Goal: Information Seeking & Learning: Understand process/instructions

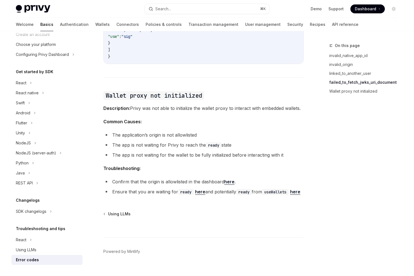
scroll to position [847, 0]
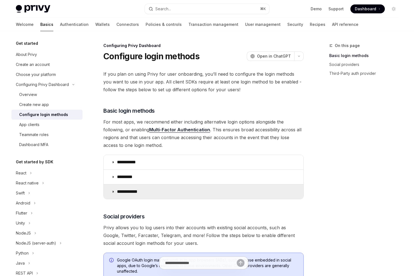
click at [125, 186] on summary "**********" at bounding box center [204, 191] width 200 height 14
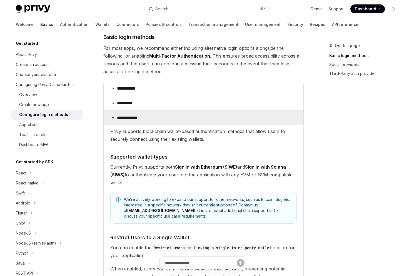
scroll to position [71, 0]
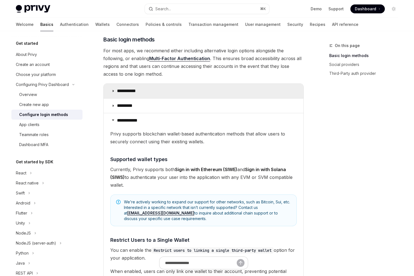
click at [117, 93] on p "**********" at bounding box center [128, 91] width 23 height 6
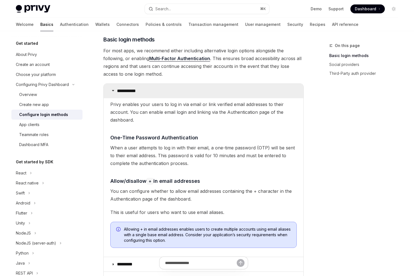
click at [117, 93] on p "**********" at bounding box center [128, 91] width 23 height 6
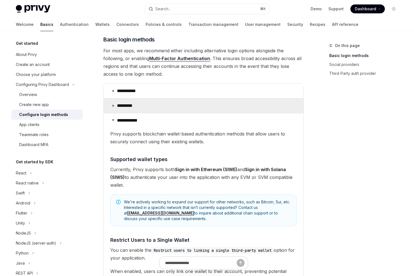
click at [118, 102] on summary "*********" at bounding box center [204, 105] width 200 height 14
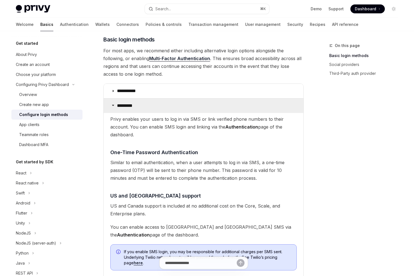
click at [118, 102] on summary "*********" at bounding box center [204, 105] width 200 height 14
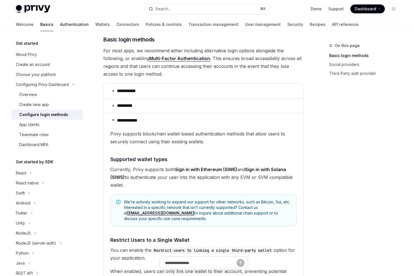
click at [60, 23] on link "Authentication" at bounding box center [74, 24] width 29 height 13
type textarea "*"
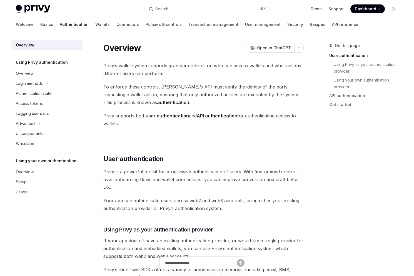
click at [377, 9] on span at bounding box center [368, 8] width 34 height 9
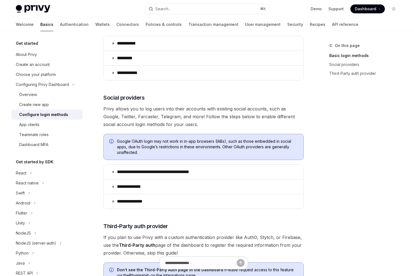
scroll to position [146, 0]
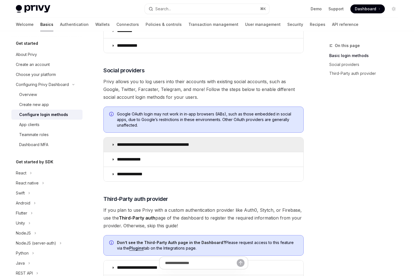
click at [133, 141] on summary "**********" at bounding box center [204, 144] width 200 height 14
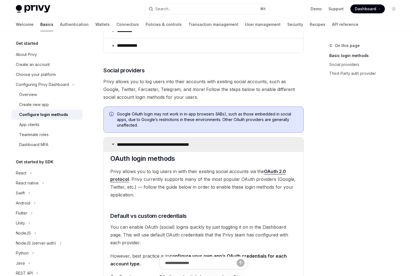
click at [133, 141] on summary "**********" at bounding box center [204, 144] width 200 height 14
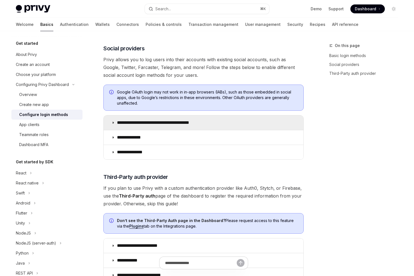
scroll to position [169, 0]
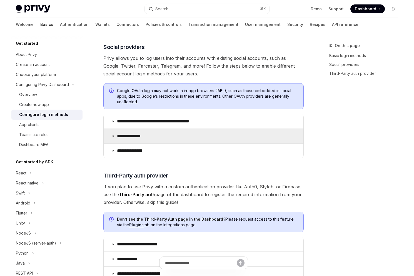
click at [132, 139] on summary "**********" at bounding box center [204, 136] width 200 height 14
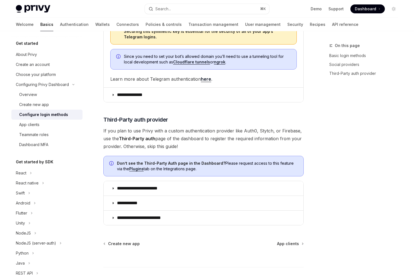
scroll to position [497, 0]
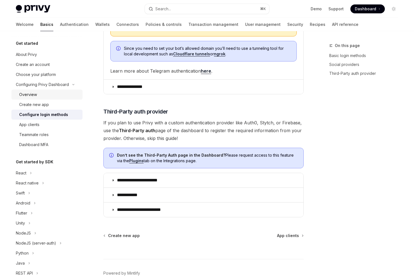
click at [27, 98] on link "Overview" at bounding box center [46, 95] width 71 height 10
type textarea "*"
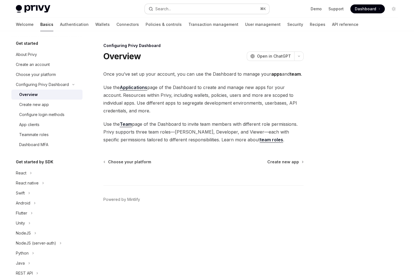
click at [209, 8] on button "Search... ⌘ K" at bounding box center [207, 9] width 125 height 10
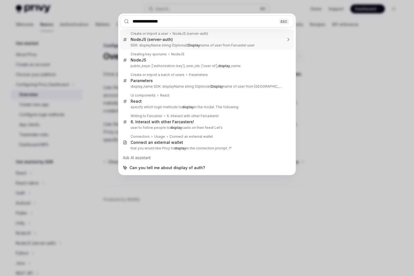
type input "**********"
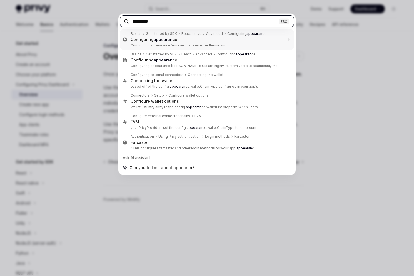
type input "**********"
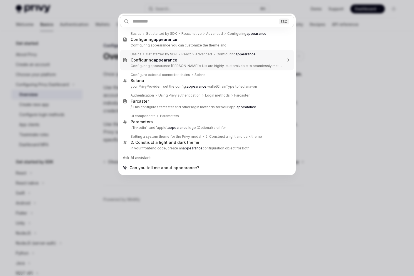
type textarea "*"
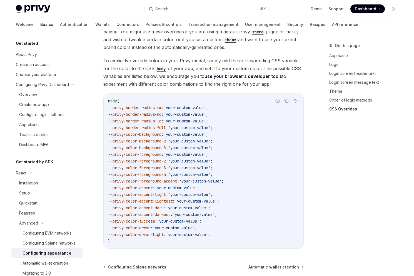
scroll to position [1392, 0]
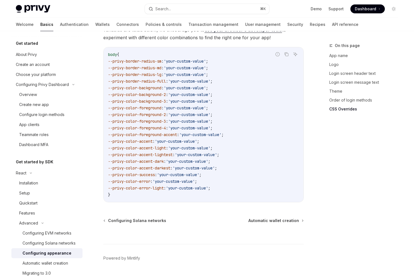
click at [140, 223] on div at bounding box center [203, 233] width 201 height 21
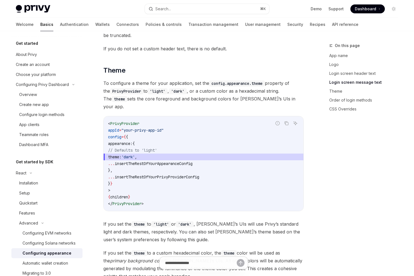
scroll to position [749, 0]
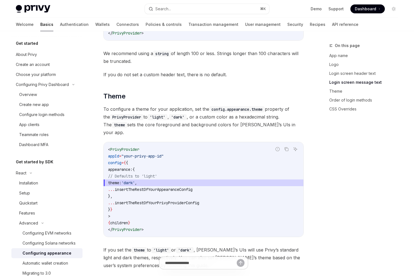
click at [163, 105] on span "To configure a theme for your application, set the config.appearance.theme prop…" at bounding box center [203, 120] width 201 height 31
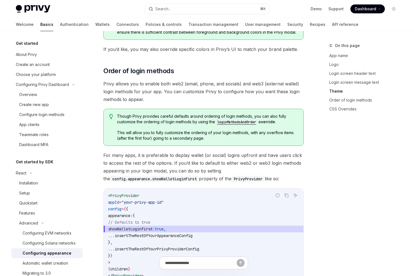
scroll to position [1049, 0]
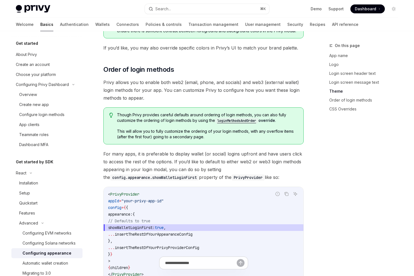
click at [229, 118] on code "loginMethodsAndOrder" at bounding box center [236, 121] width 43 height 6
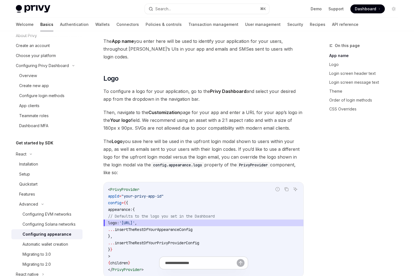
scroll to position [0, 0]
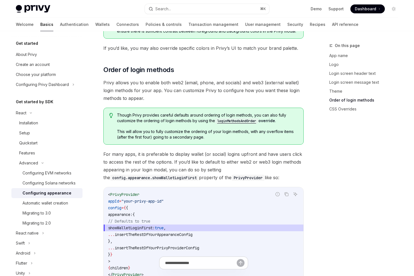
scroll to position [1056, 0]
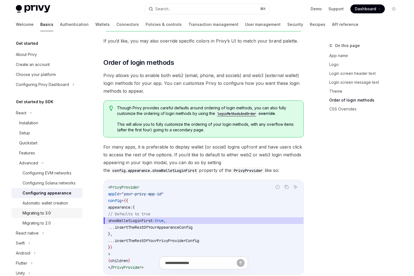
click at [42, 215] on div "Migrating to 3.0" at bounding box center [37, 213] width 28 height 7
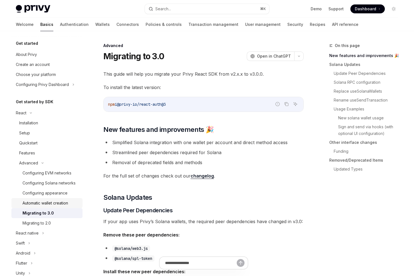
click at [35, 200] on div "Automatic wallet creation" at bounding box center [46, 203] width 46 height 7
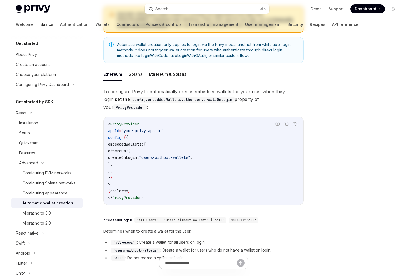
scroll to position [108, 0]
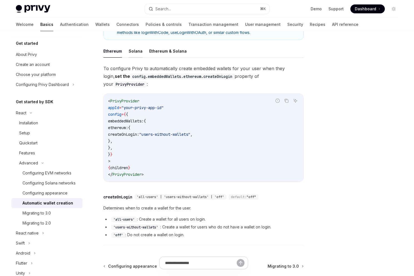
click at [136, 51] on button "Solana" at bounding box center [136, 51] width 14 height 13
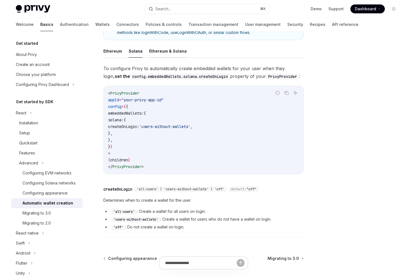
click at [153, 52] on button "Ethereum & Solana" at bounding box center [168, 51] width 38 height 13
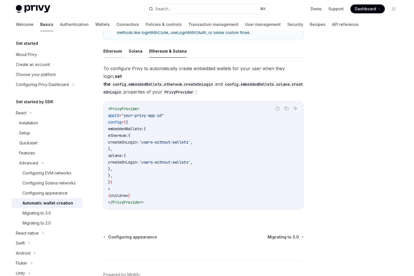
click at [112, 52] on button "Ethereum" at bounding box center [112, 51] width 19 height 13
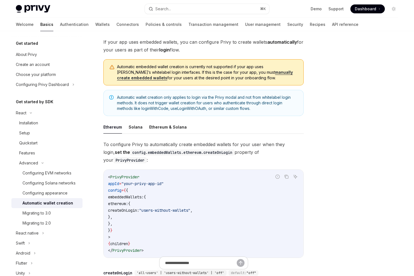
scroll to position [20, 0]
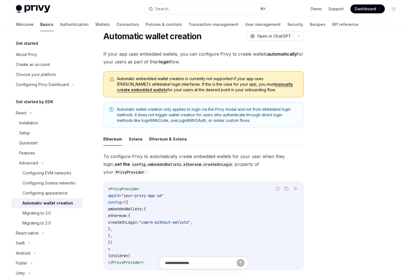
drag, startPoint x: 131, startPoint y: 228, endPoint x: 122, endPoint y: 201, distance: 29.3
click at [122, 201] on code "< PrivyProvider appId = "your-privy-app-id" config = { { embeddedWallets: { eth…" at bounding box center [203, 226] width 191 height 80
copy code "embeddedWallets: { ethereum: { createOnLogin: "users-without-wallets" , }, },"
click at [41, 190] on div "Configuring appearance" at bounding box center [45, 193] width 45 height 7
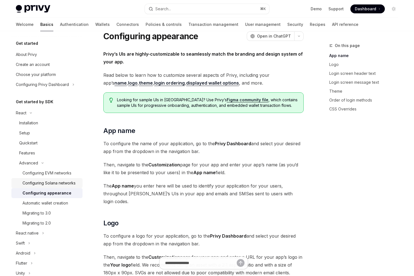
click at [39, 185] on div "Configuring Solana networks" at bounding box center [49, 183] width 53 height 7
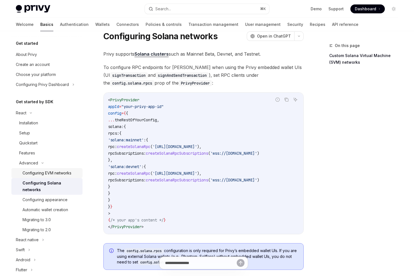
click at [36, 174] on div "Configuring EVM networks" at bounding box center [47, 173] width 49 height 7
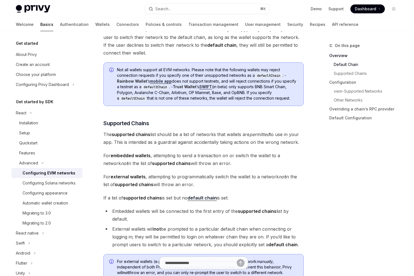
scroll to position [337, 0]
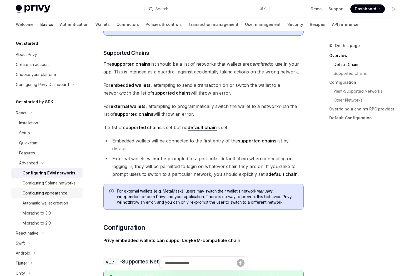
click at [48, 191] on div "Configuring appearance" at bounding box center [45, 193] width 45 height 7
type textarea "*"
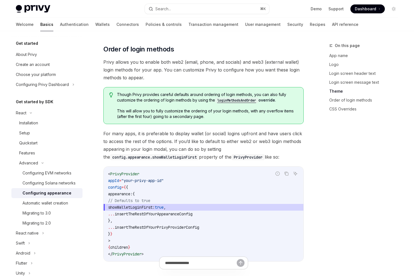
scroll to position [1087, 0]
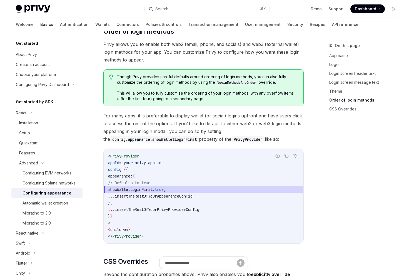
click at [139, 187] on span "showWalletLoginFirst:" at bounding box center [131, 189] width 47 height 5
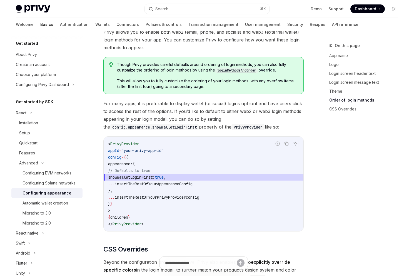
click at [175, 124] on code "config.appearance.showWalletLoginFirst" at bounding box center [154, 127] width 89 height 6
click at [183, 124] on code "config.appearance.showWalletLoginFirst" at bounding box center [154, 127] width 89 height 6
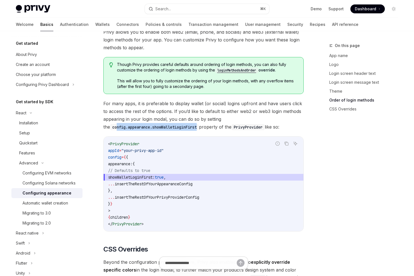
drag, startPoint x: 196, startPoint y: 111, endPoint x: 109, endPoint y: 110, distance: 87.1
click at [109, 110] on span "For many apps, it is preferable to display wallet (or social) logins upfront an…" at bounding box center [203, 115] width 201 height 31
copy code "nfig.appearance.showWalletLoginFirst"
click at [135, 165] on code "< PrivyProvider appId = "your-privy-app-id" config = { { appearance: { // Defau…" at bounding box center [203, 183] width 191 height 87
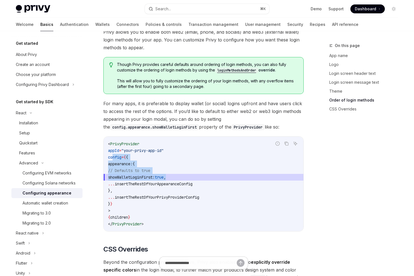
drag, startPoint x: 113, startPoint y: 142, endPoint x: 193, endPoint y: 159, distance: 82.0
click at [193, 159] on code "< PrivyProvider appId = "your-privy-app-id" config = { { appearance: { // Defau…" at bounding box center [203, 183] width 191 height 87
copy code "config = { { appearance: { // Defaults to true showWalletLoginFirst: true ,"
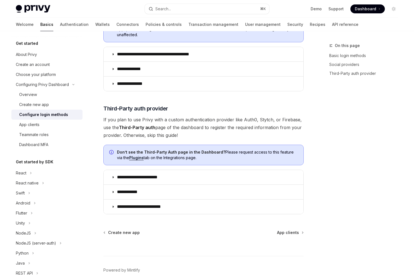
scroll to position [265, 0]
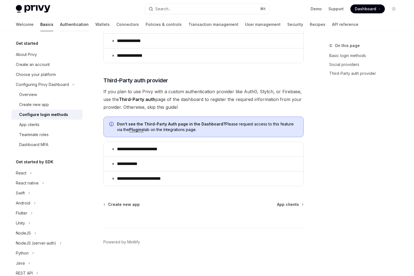
click at [60, 23] on link "Authentication" at bounding box center [74, 24] width 29 height 13
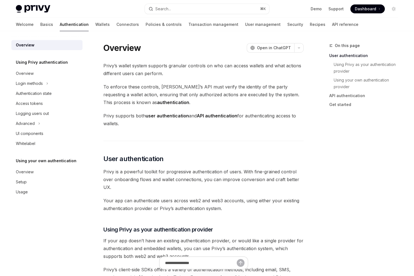
click at [43, 11] on img at bounding box center [33, 9] width 34 height 8
type textarea "*"
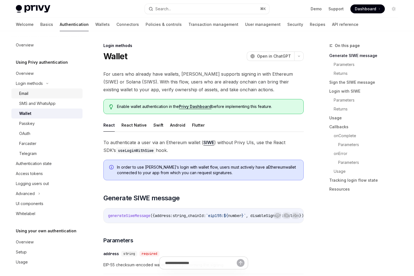
click at [18, 94] on link "Email" at bounding box center [46, 93] width 71 height 10
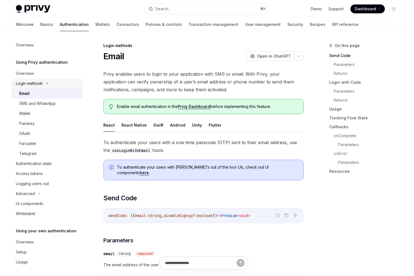
click at [29, 85] on div "Login methods" at bounding box center [29, 83] width 27 height 7
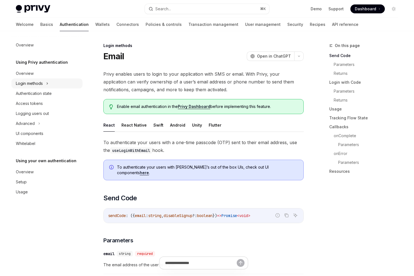
click at [29, 85] on div "Login methods" at bounding box center [29, 83] width 27 height 7
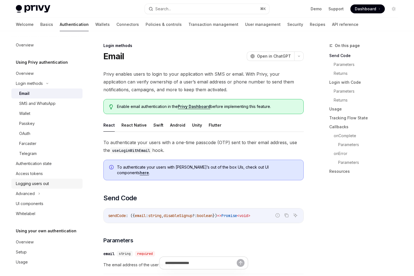
click at [28, 187] on link "Logging users out" at bounding box center [46, 184] width 71 height 10
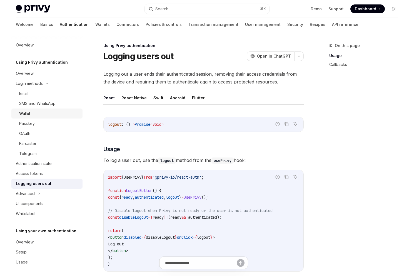
click at [42, 115] on div "Wallet" at bounding box center [49, 113] width 60 height 7
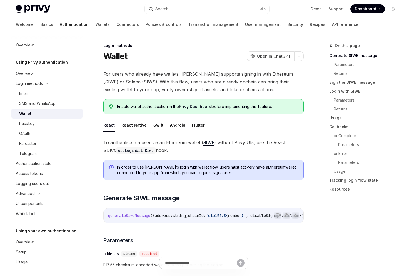
scroll to position [2, 0]
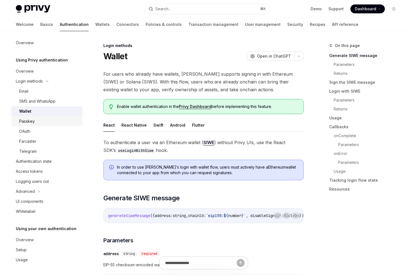
click at [42, 121] on div "Passkey" at bounding box center [49, 121] width 60 height 7
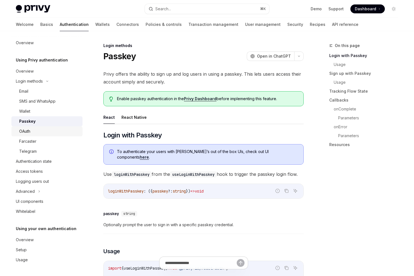
click at [42, 134] on div "OAuth" at bounding box center [49, 131] width 60 height 7
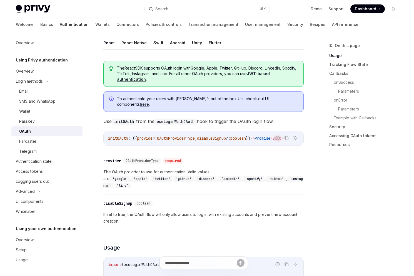
scroll to position [137, 0]
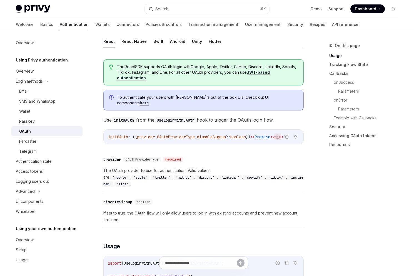
click at [149, 100] on link "here" at bounding box center [144, 102] width 9 height 5
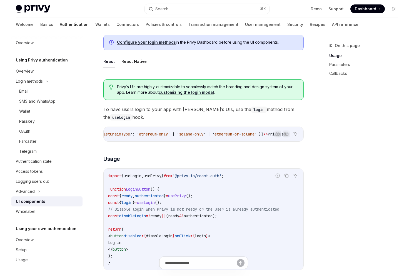
scroll to position [237, 0]
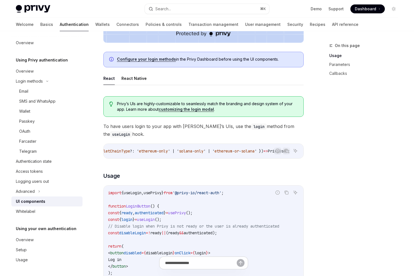
click at [124, 58] on link "Configure your login methods" at bounding box center [146, 59] width 59 height 5
type textarea "*"
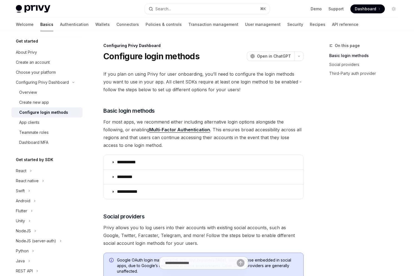
scroll to position [24, 0]
